Goal: Information Seeking & Learning: Learn about a topic

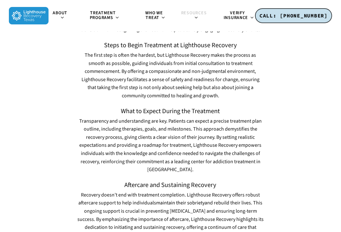
scroll to position [1682, 0]
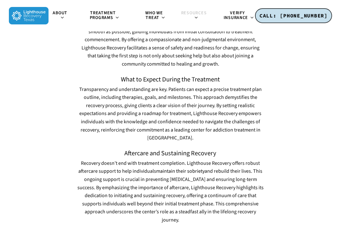
click at [245, 117] on div "Embarking on the journey to recovery is a pivotal step toward reclaiming contro…" at bounding box center [170, 97] width 187 height 254
click at [253, 171] on p "Recovery doesn’t end with treatment completion. Lighthouse Recovery offers robu…" at bounding box center [170, 192] width 187 height 65
drag, startPoint x: 253, startPoint y: 171, endPoint x: 262, endPoint y: 172, distance: 9.9
click at [262, 172] on p "Recovery doesn’t end with treatment completion. Lighthouse Recovery offers robu…" at bounding box center [170, 192] width 187 height 65
click at [271, 181] on div at bounding box center [291, 95] width 48 height 279
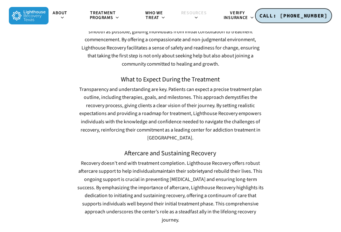
click at [132, 149] on span "Aftercare and Sustaining Recovery" at bounding box center [170, 153] width 92 height 9
click at [280, 126] on div at bounding box center [291, 95] width 48 height 279
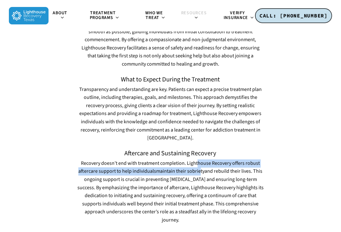
drag, startPoint x: 198, startPoint y: 126, endPoint x: 201, endPoint y: 128, distance: 3.5
click at [201, 160] on span "Recovery doesn’t end with treatment completion. Lighthouse Recovery offers robu…" at bounding box center [170, 192] width 186 height 64
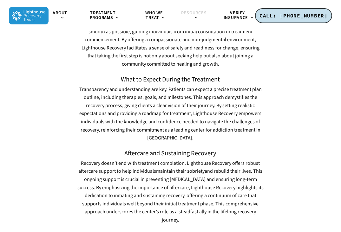
drag, startPoint x: 201, startPoint y: 128, endPoint x: 266, endPoint y: 140, distance: 66.2
click at [266, 140] on div "Starting the Journey to Recovery Embarking on the journey to recovery is a pivo…" at bounding box center [170, 95] width 193 height 279
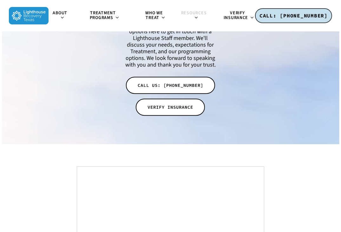
scroll to position [3363, 0]
